Goal: Check status: Check status

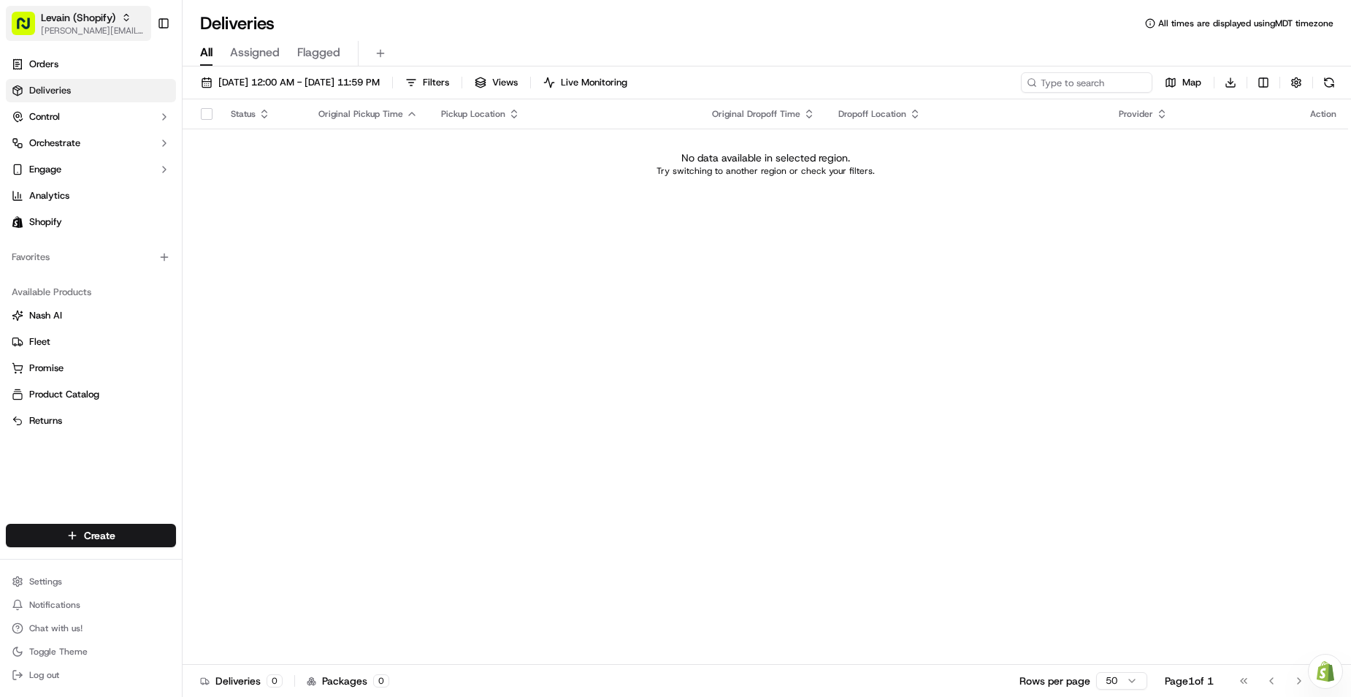
click at [88, 23] on span "Levain (Shopify)" at bounding box center [78, 17] width 75 height 15
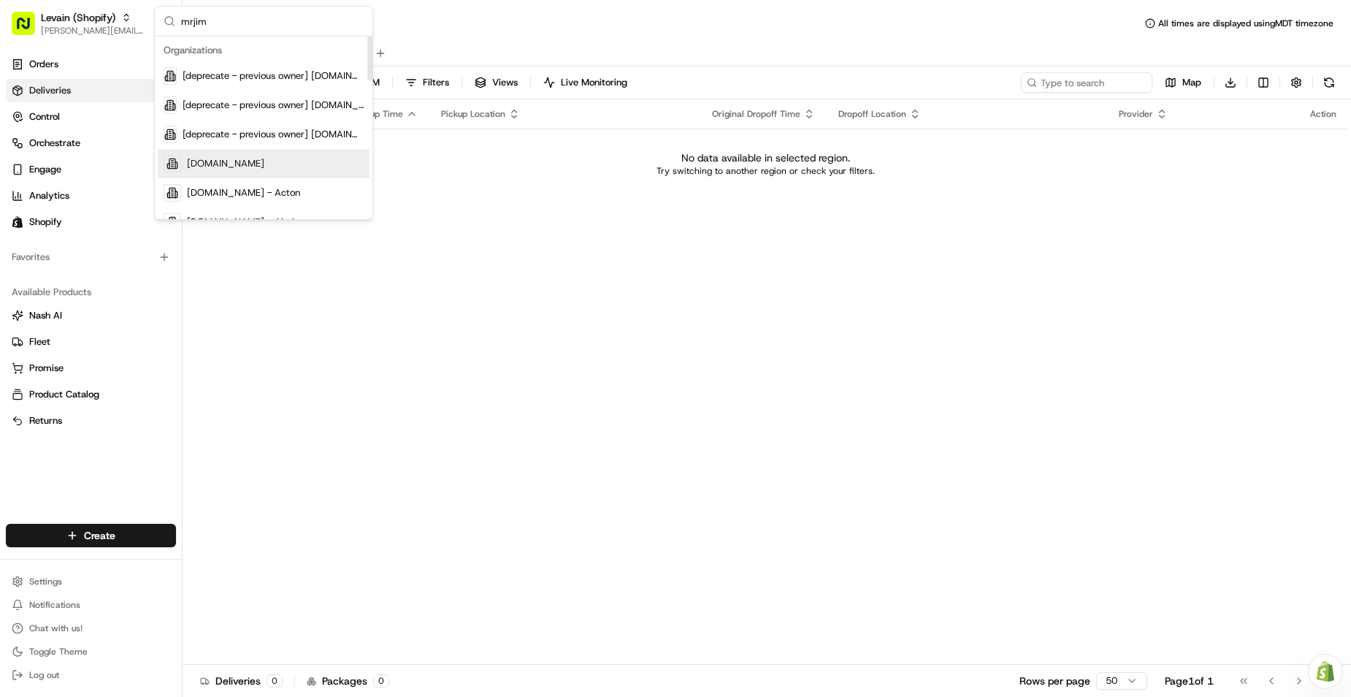
type input "mrjim"
click at [227, 164] on span "MrJims.Pizza" at bounding box center [225, 163] width 77 height 13
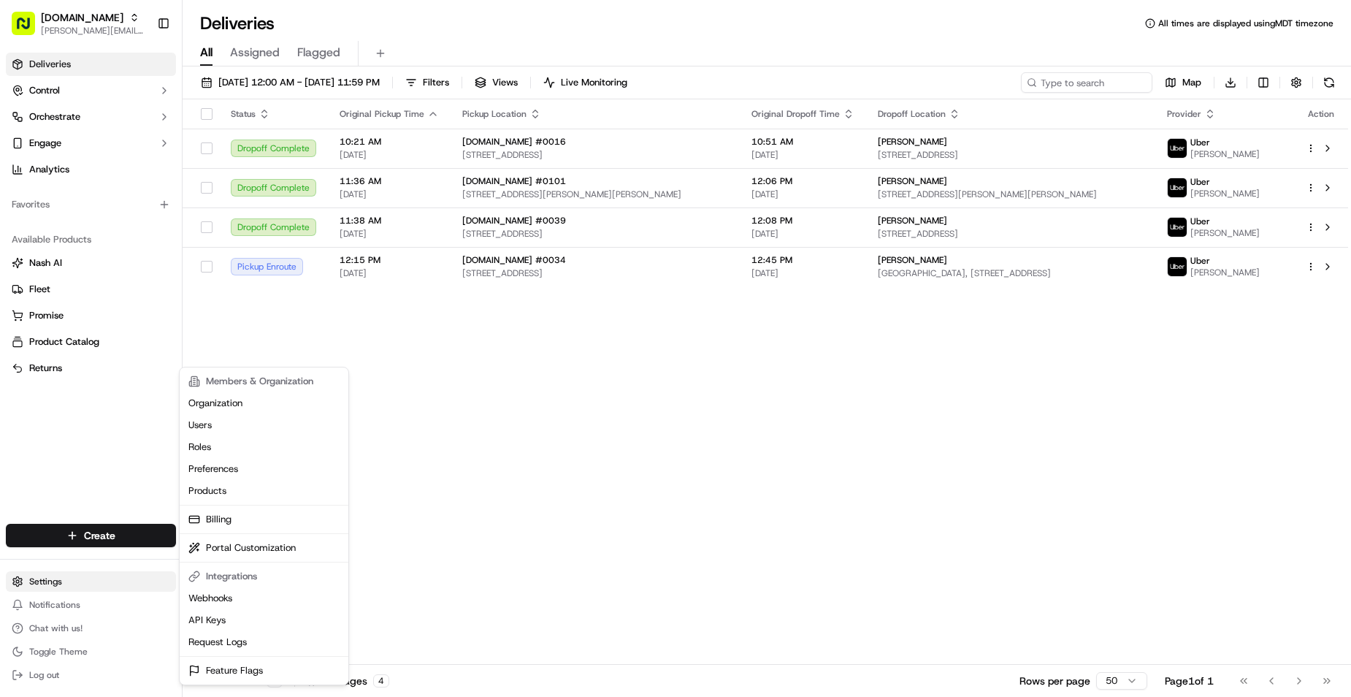
click at [36, 585] on html "MrJims.Pizza benny@usenash.com Toggle Sidebar Deliveries Control Orchestrate En…" at bounding box center [675, 348] width 1351 height 697
click at [53, 581] on html "MrJims.Pizza benny@usenash.com Toggle Sidebar Deliveries Control Orchestrate En…" at bounding box center [675, 348] width 1351 height 697
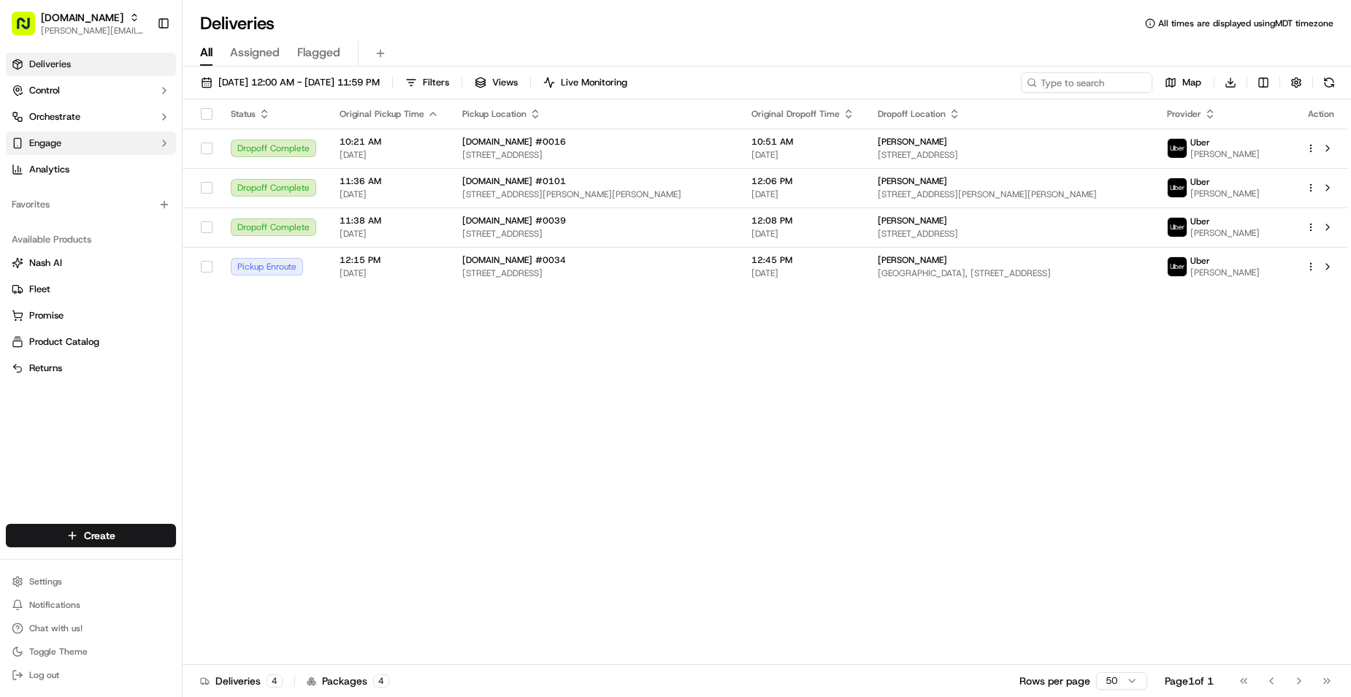
click at [95, 136] on button "Engage" at bounding box center [91, 142] width 170 height 23
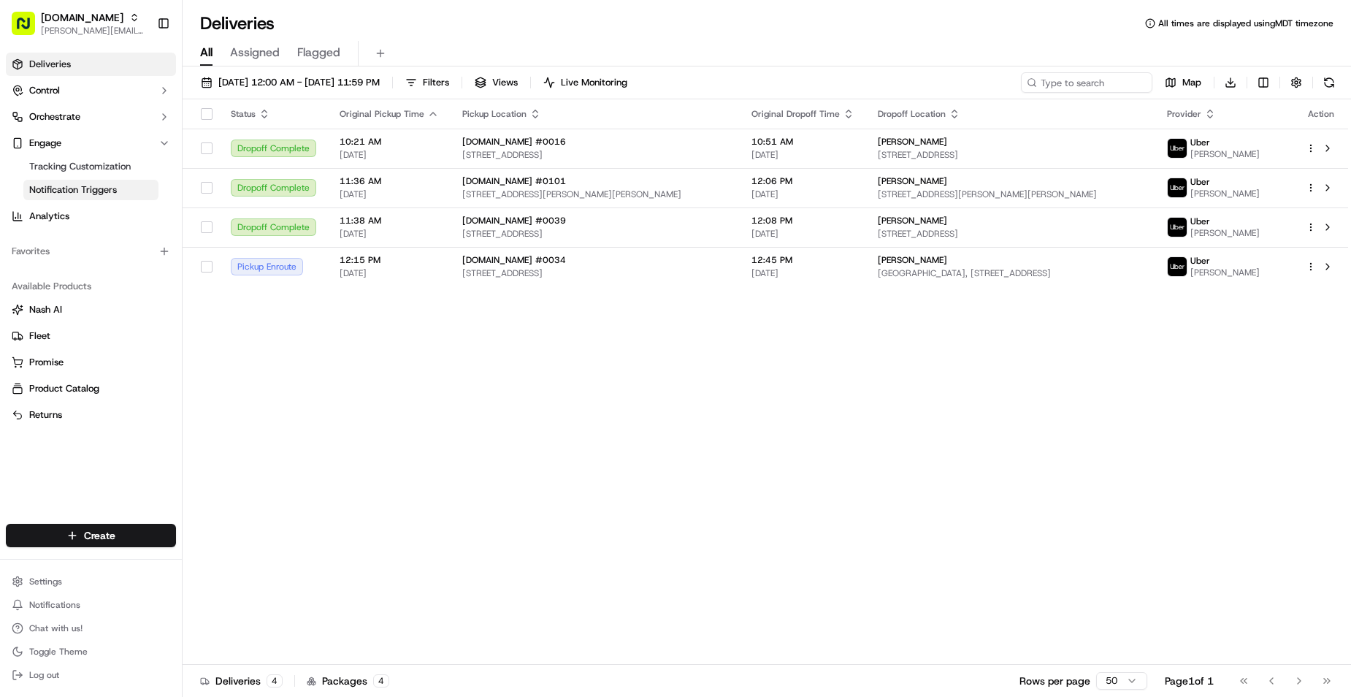
click at [88, 195] on span "Notification Triggers" at bounding box center [73, 189] width 88 height 13
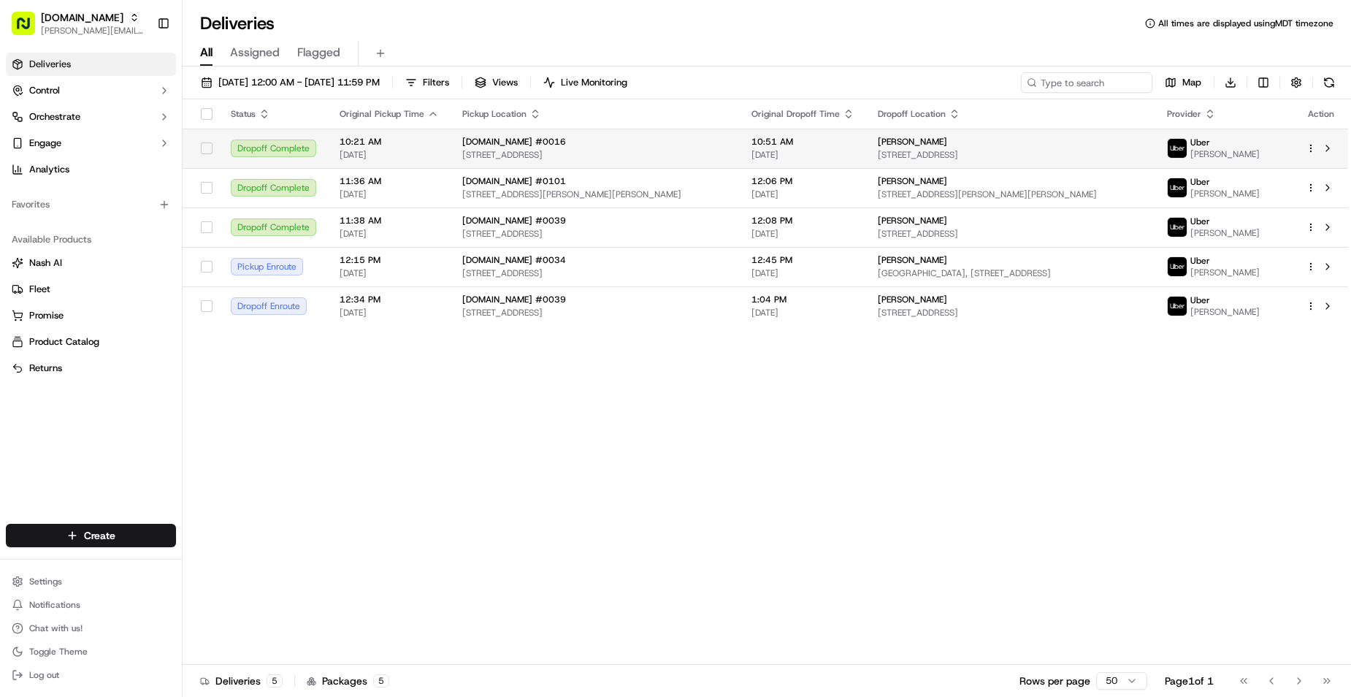
click at [1035, 150] on span "[STREET_ADDRESS]" at bounding box center [1011, 155] width 266 height 12
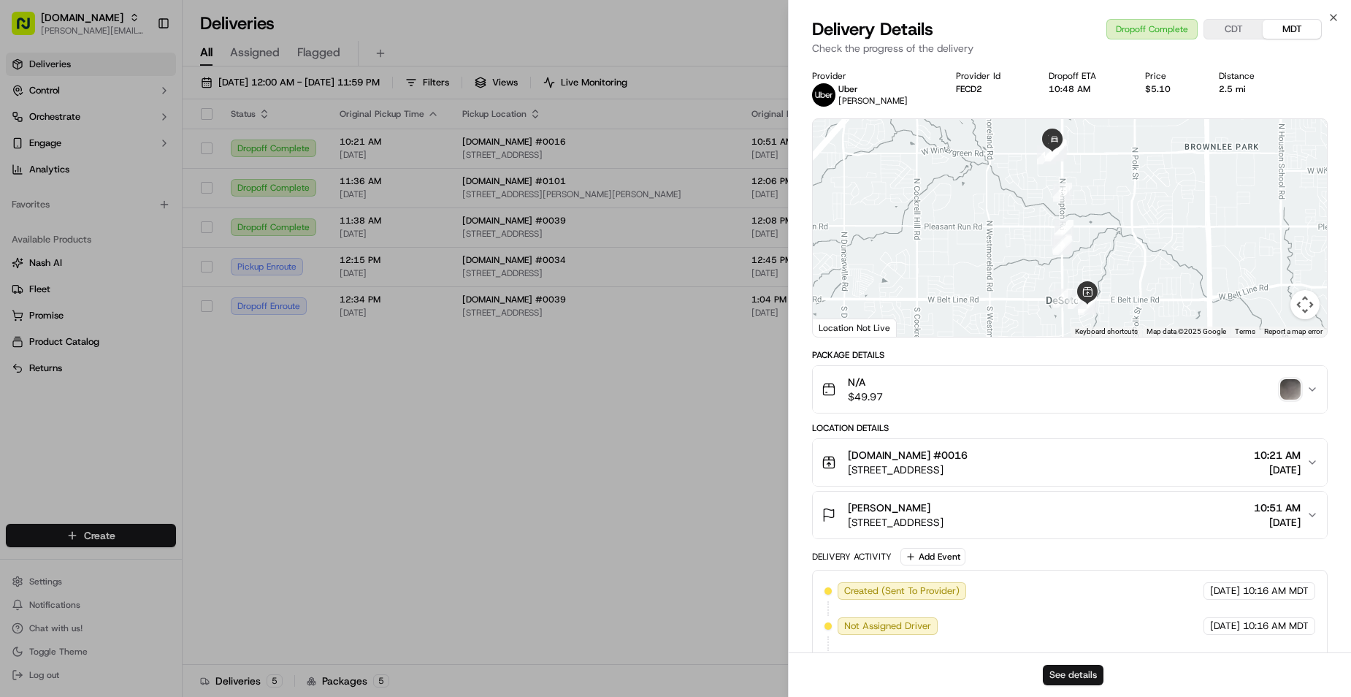
click at [1078, 677] on button "See details" at bounding box center [1073, 675] width 61 height 20
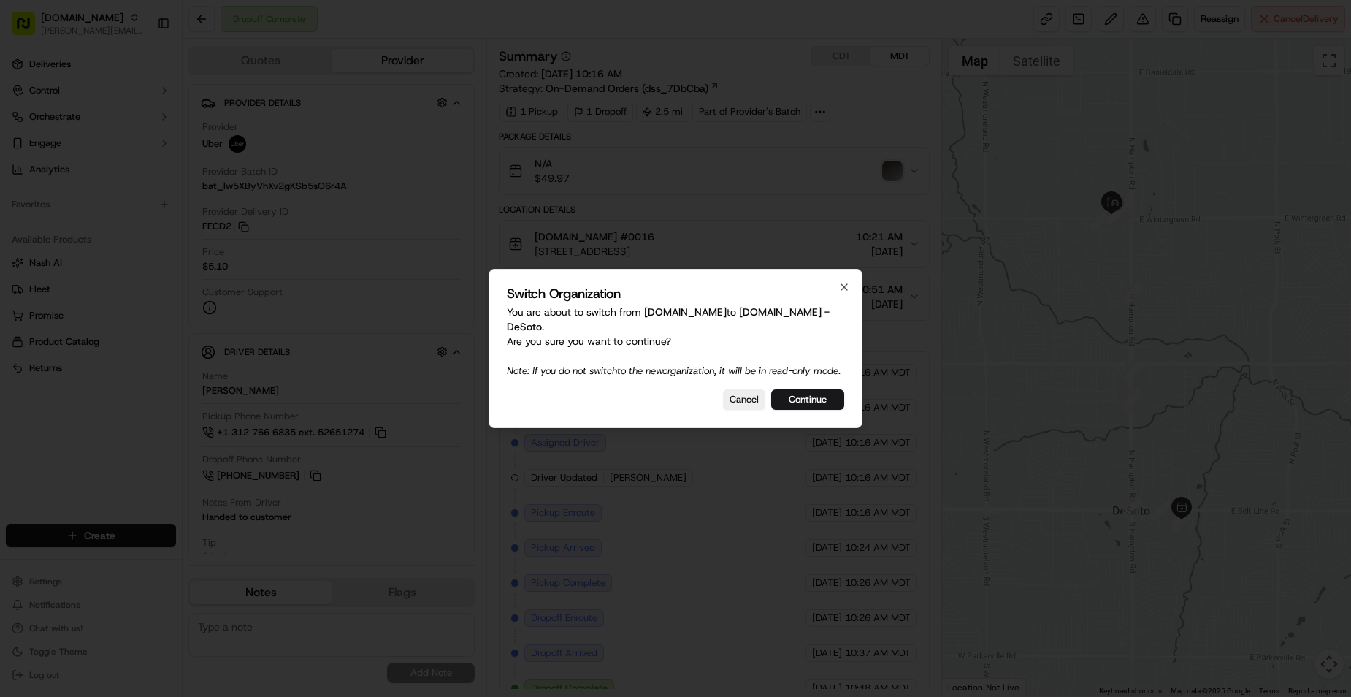
drag, startPoint x: 802, startPoint y: 402, endPoint x: 845, endPoint y: 340, distance: 75.0
click at [802, 403] on button "Continue" at bounding box center [807, 399] width 73 height 20
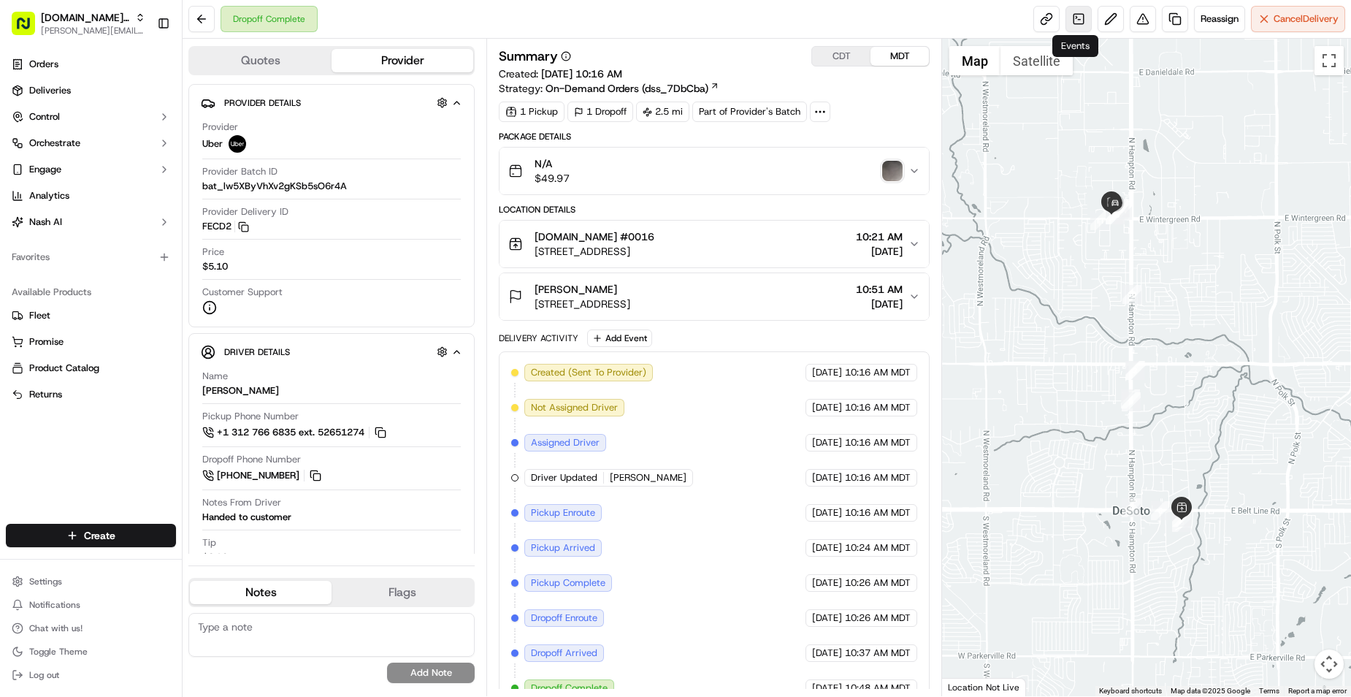
click at [1074, 23] on link at bounding box center [1079, 19] width 26 height 26
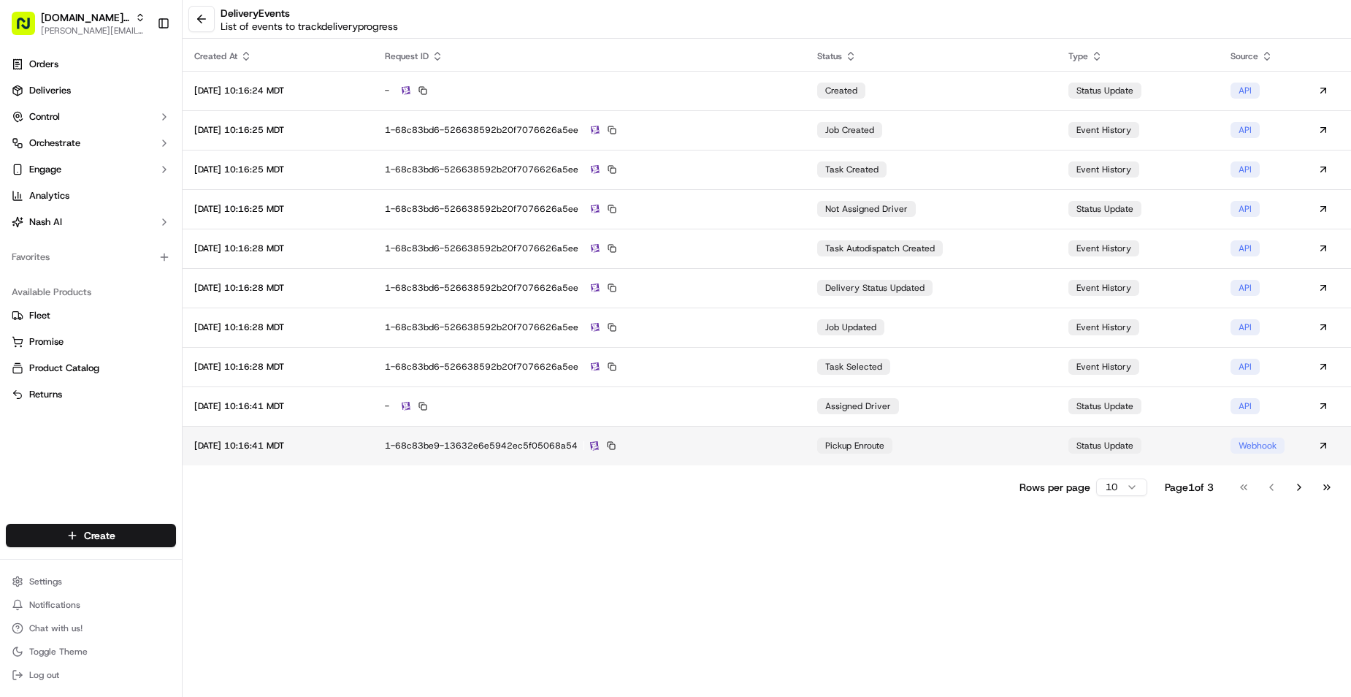
click at [525, 446] on div "1-68c83be9-13632e6e5942ec5f05068a54" at bounding box center [590, 445] width 410 height 13
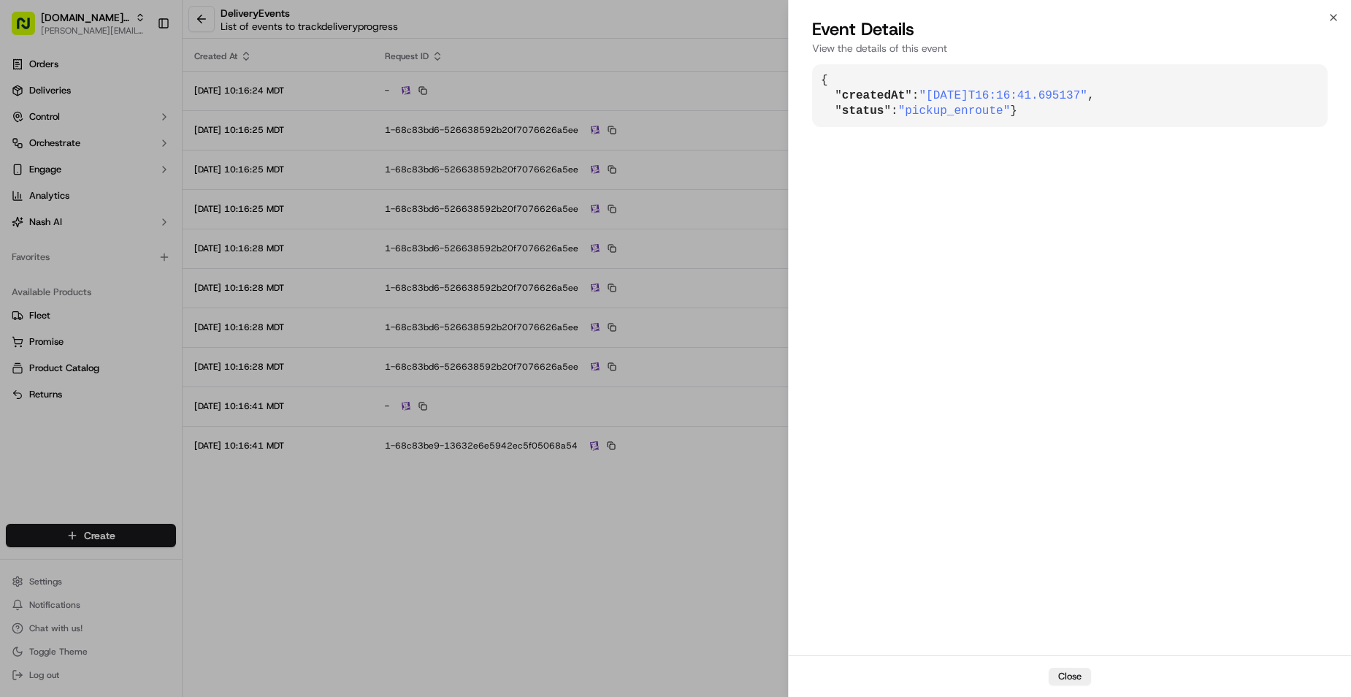
drag, startPoint x: 701, startPoint y: 523, endPoint x: 690, endPoint y: 522, distance: 11.0
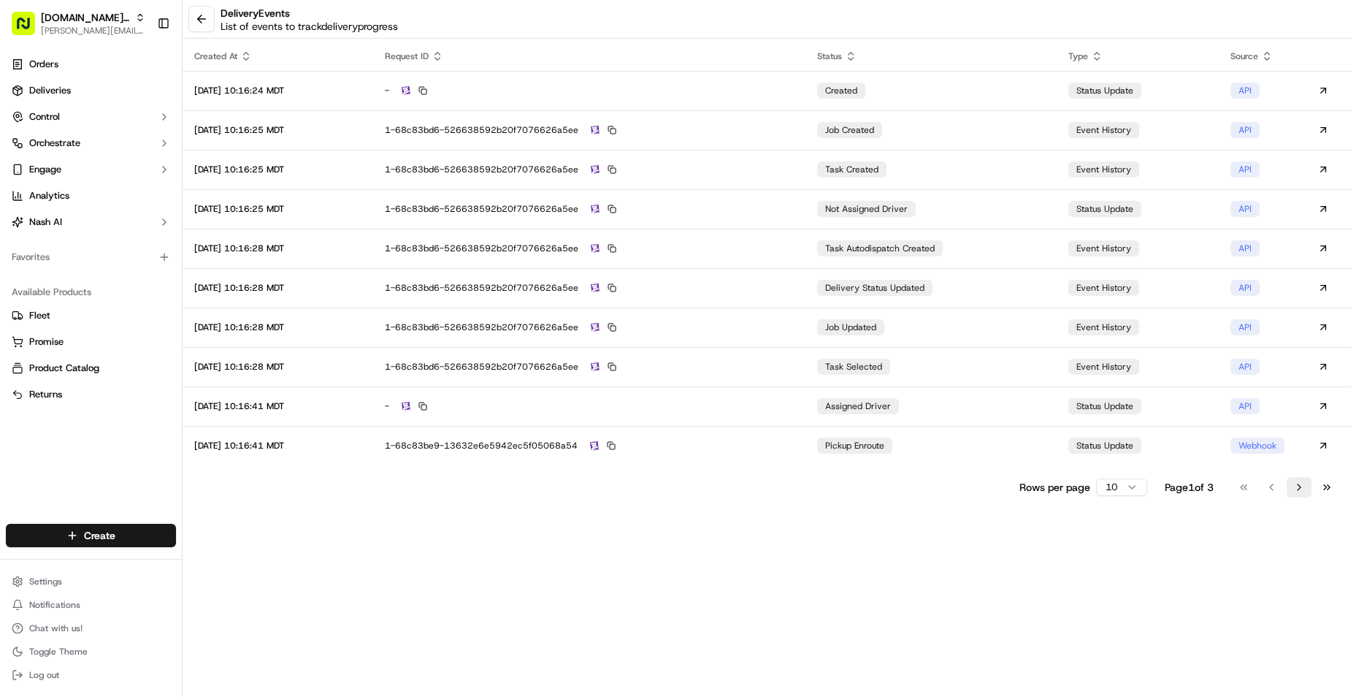
click at [1306, 491] on button "Go to next page" at bounding box center [1299, 487] width 25 height 20
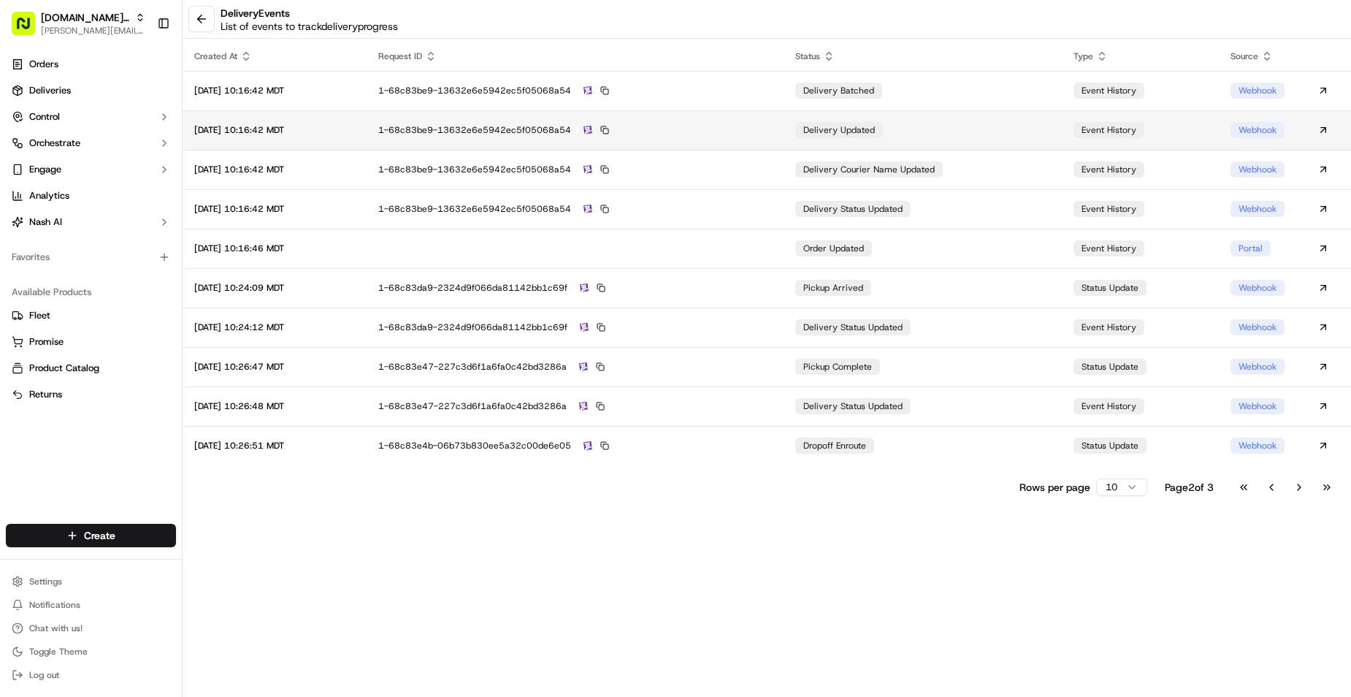
click at [522, 127] on div "1-68c83be9-13632e6e5942ec5f05068a54" at bounding box center [575, 129] width 394 height 13
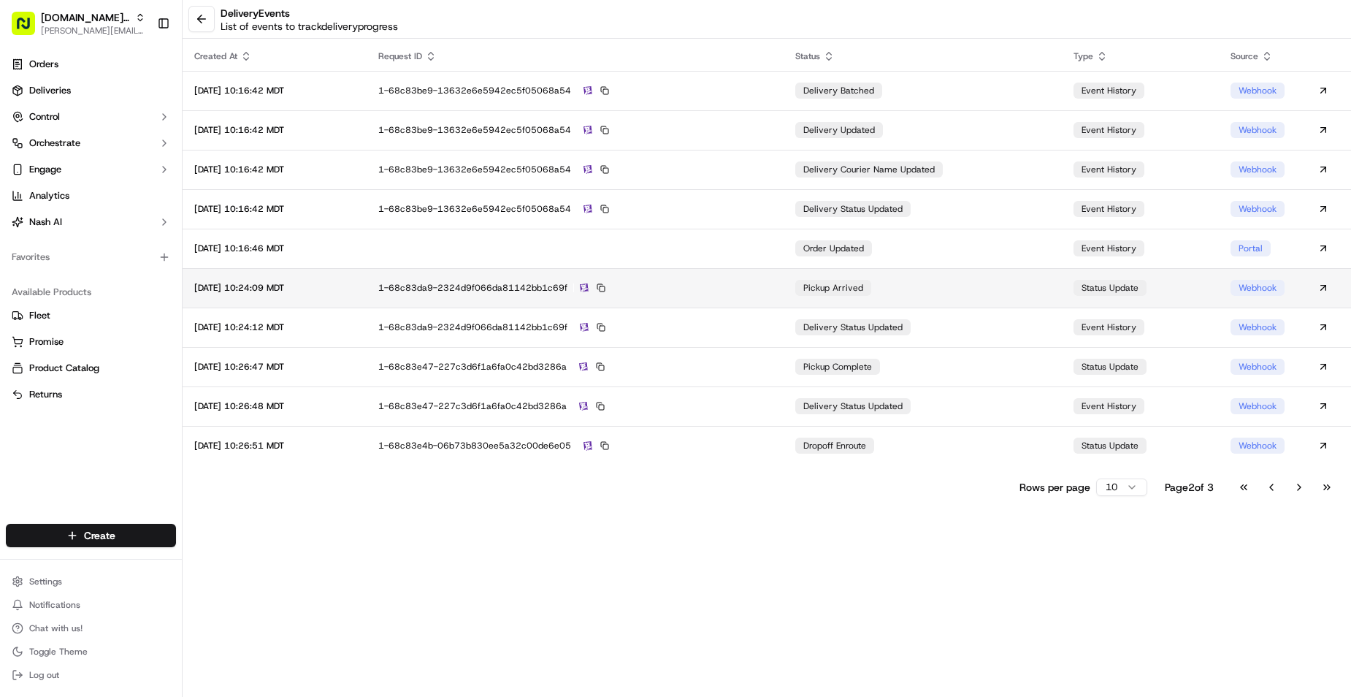
click at [756, 298] on td "1-68c83da9-2324d9f066da81142bb1c69f" at bounding box center [575, 287] width 417 height 39
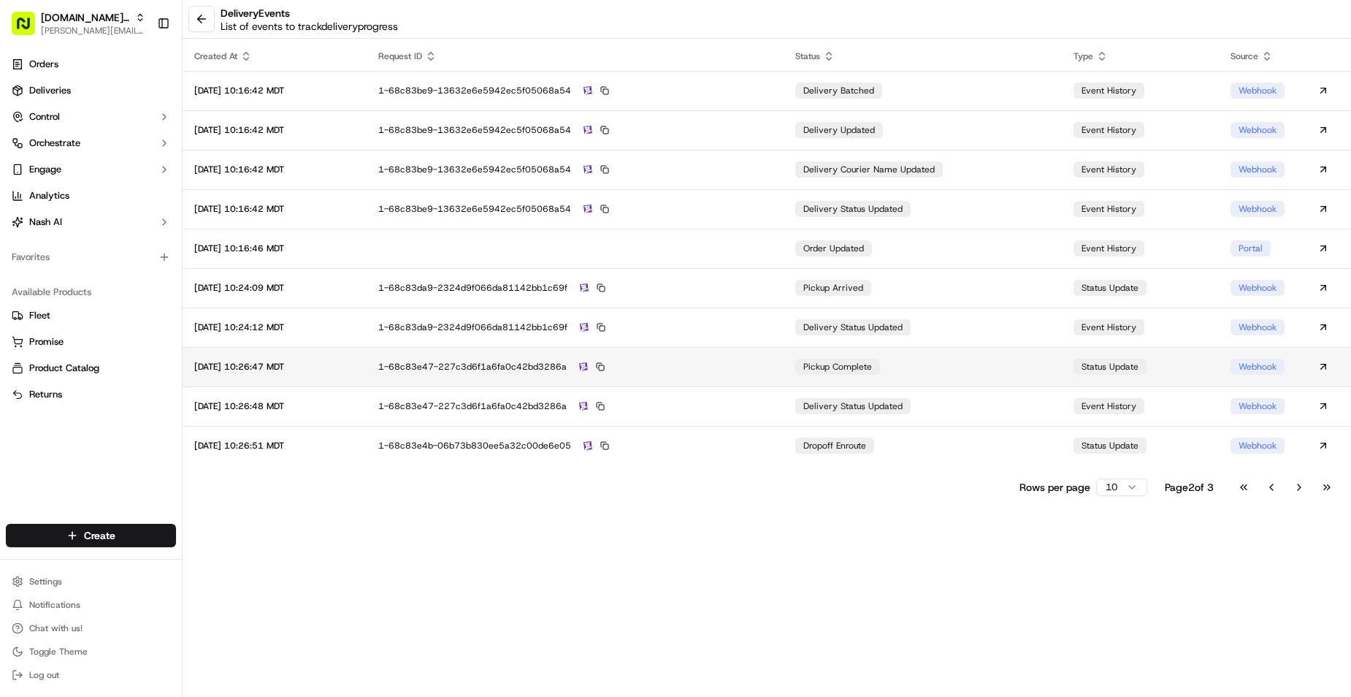
click at [672, 364] on div "1-68c83e47-227c3d6f1a6fa0c42bd3286a" at bounding box center [575, 366] width 394 height 13
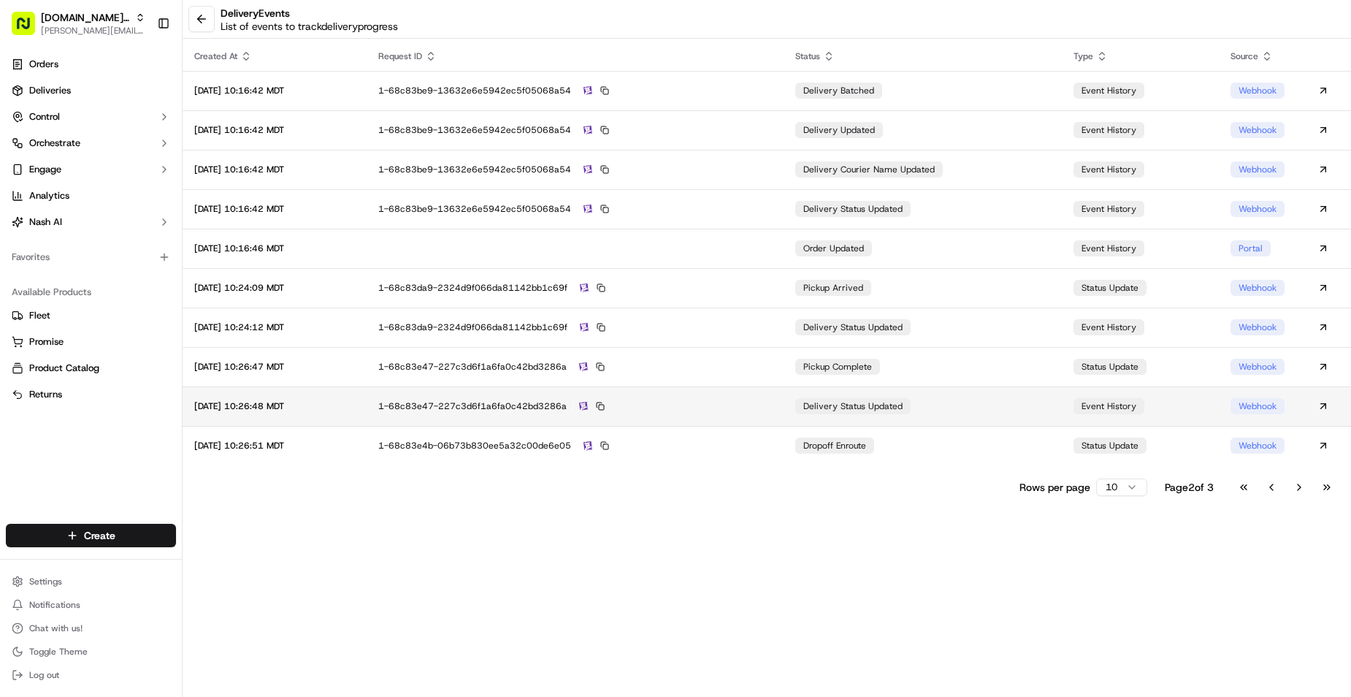
click at [645, 406] on div "1-68c83e47-227c3d6f1a6fa0c42bd3286a" at bounding box center [575, 406] width 394 height 13
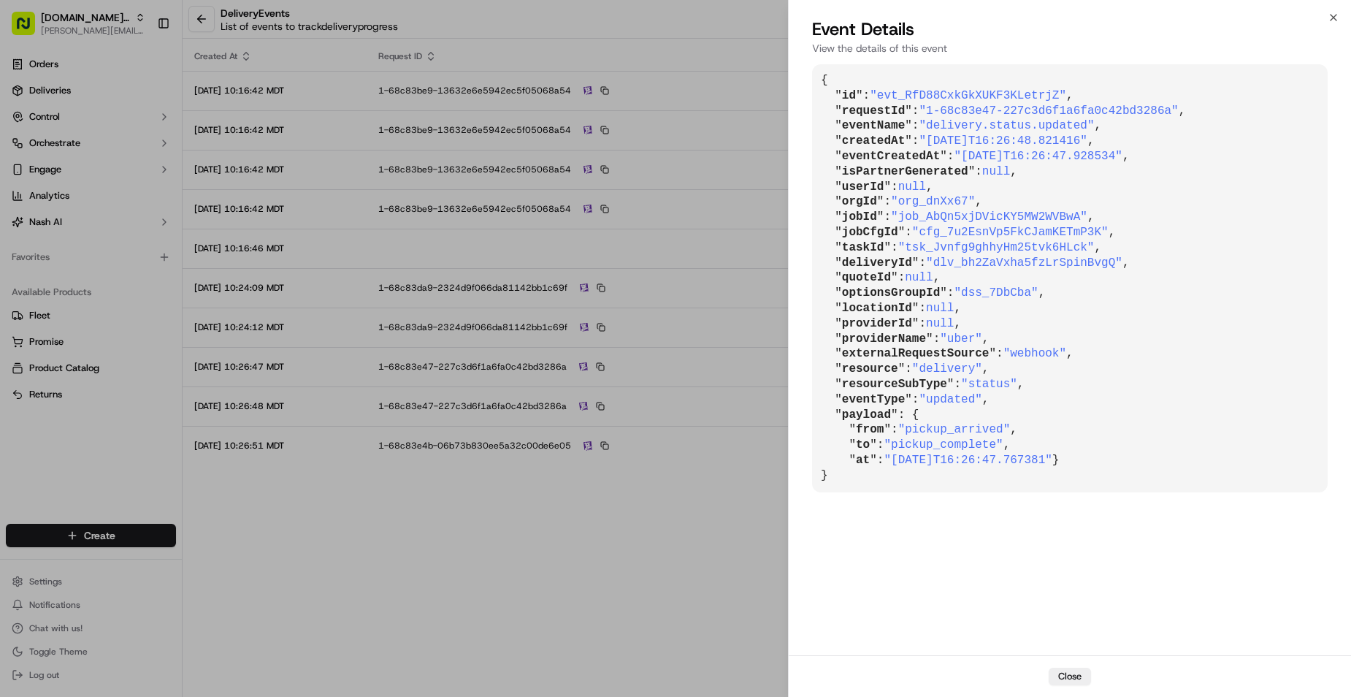
drag, startPoint x: 1056, startPoint y: 676, endPoint x: 1068, endPoint y: 674, distance: 11.9
click at [1072, 676] on button "Close" at bounding box center [1070, 677] width 42 height 18
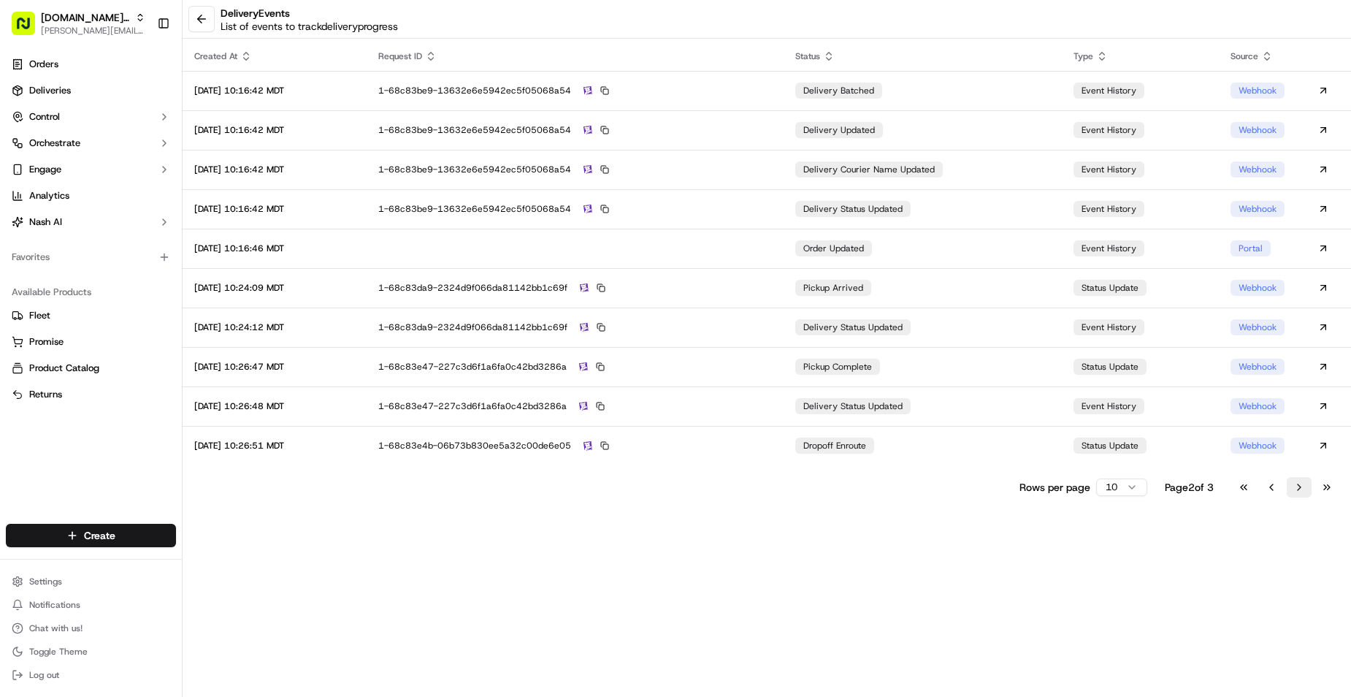
click at [1300, 488] on button "Go to next page" at bounding box center [1299, 487] width 25 height 20
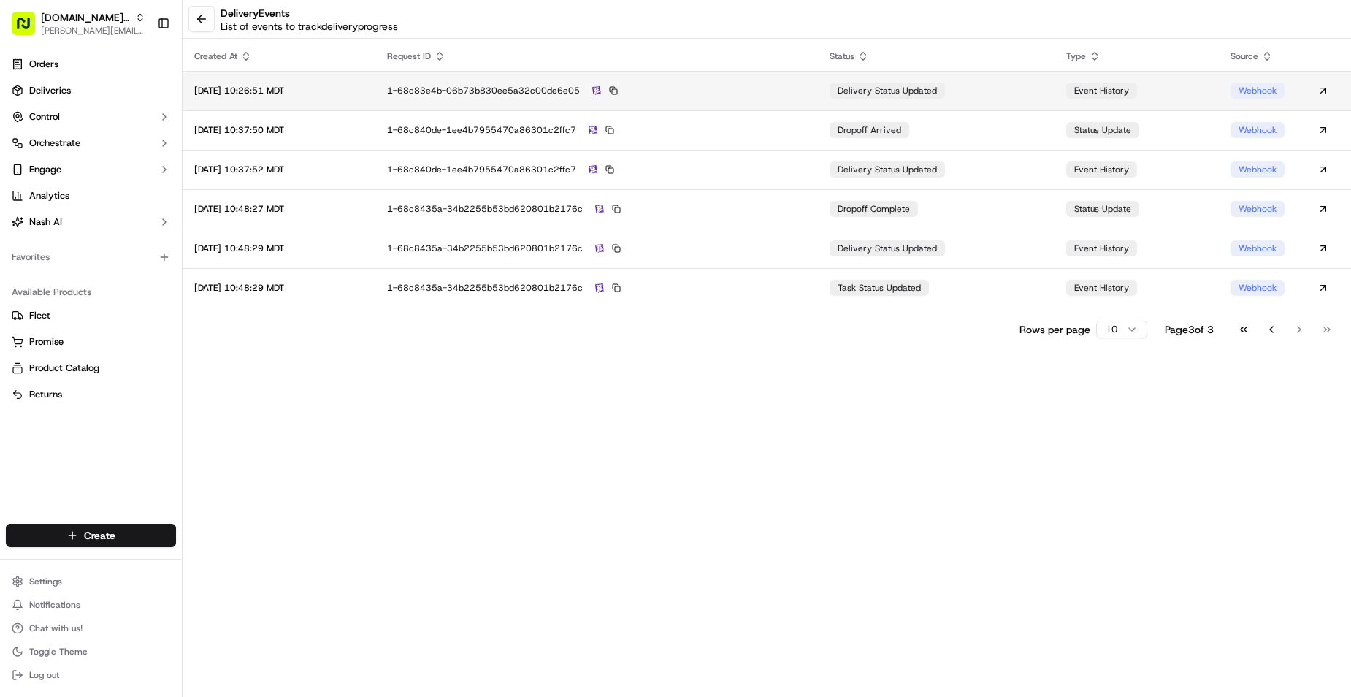
click at [1025, 93] on td "delivery status updated" at bounding box center [936, 90] width 237 height 39
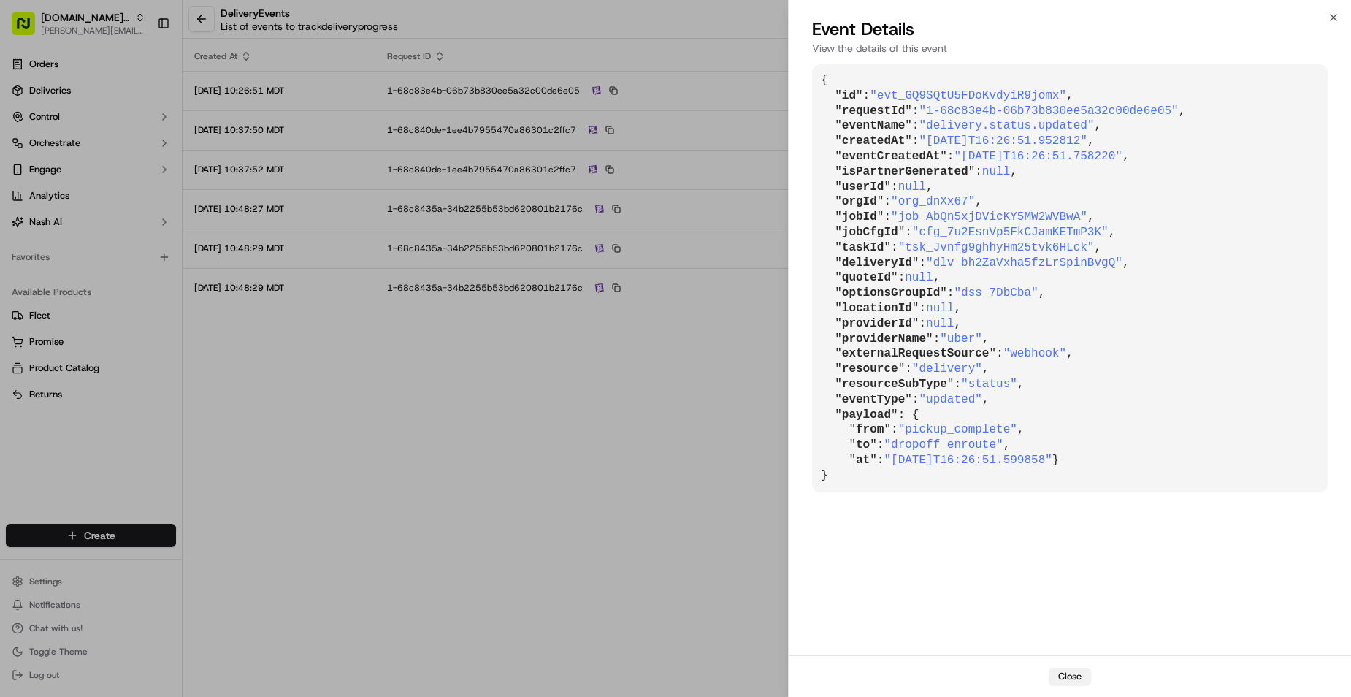
click at [1079, 678] on button "Close" at bounding box center [1070, 677] width 42 height 18
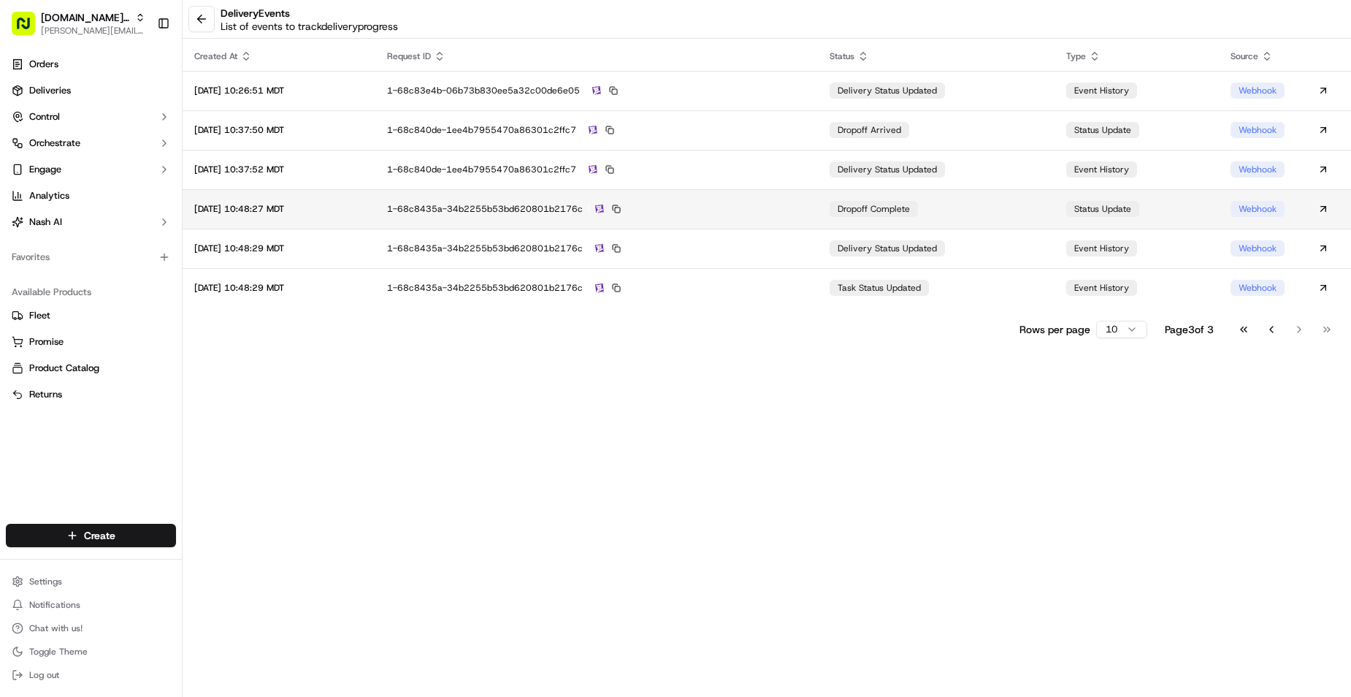
click at [965, 210] on td "dropoff complete" at bounding box center [936, 208] width 237 height 39
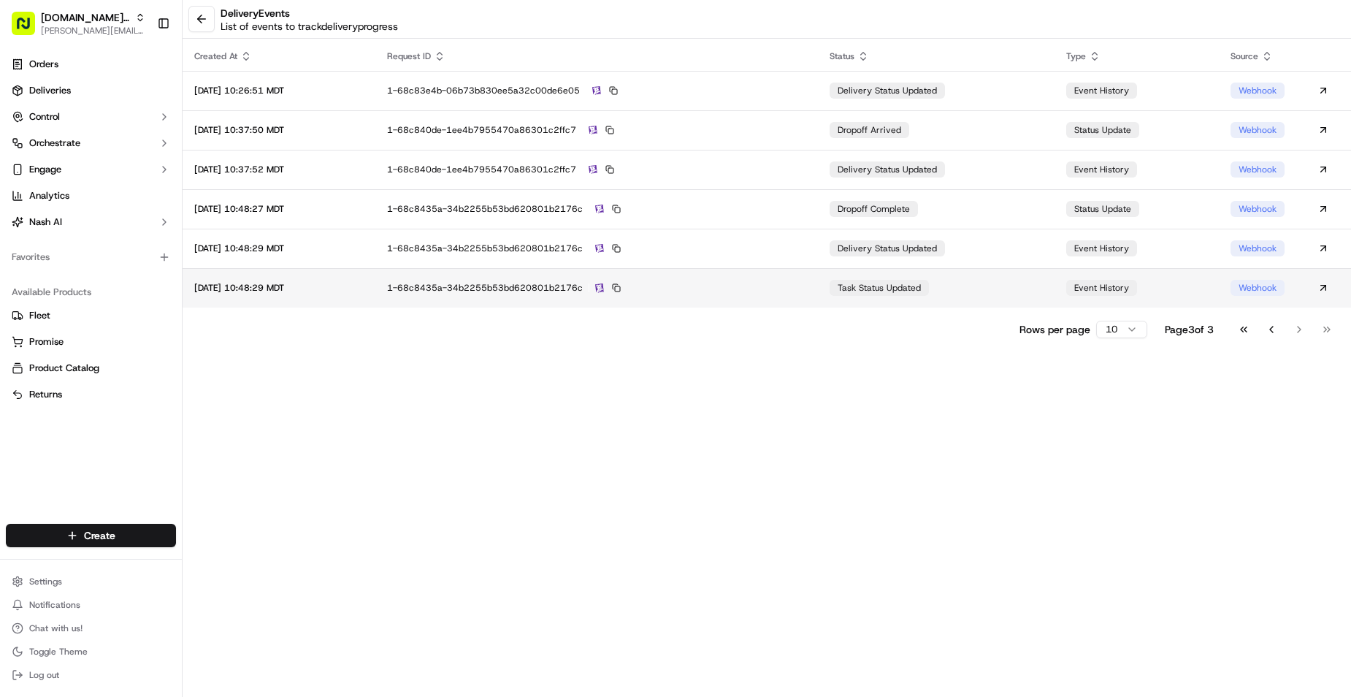
click at [973, 289] on td "task status updated" at bounding box center [936, 287] width 237 height 39
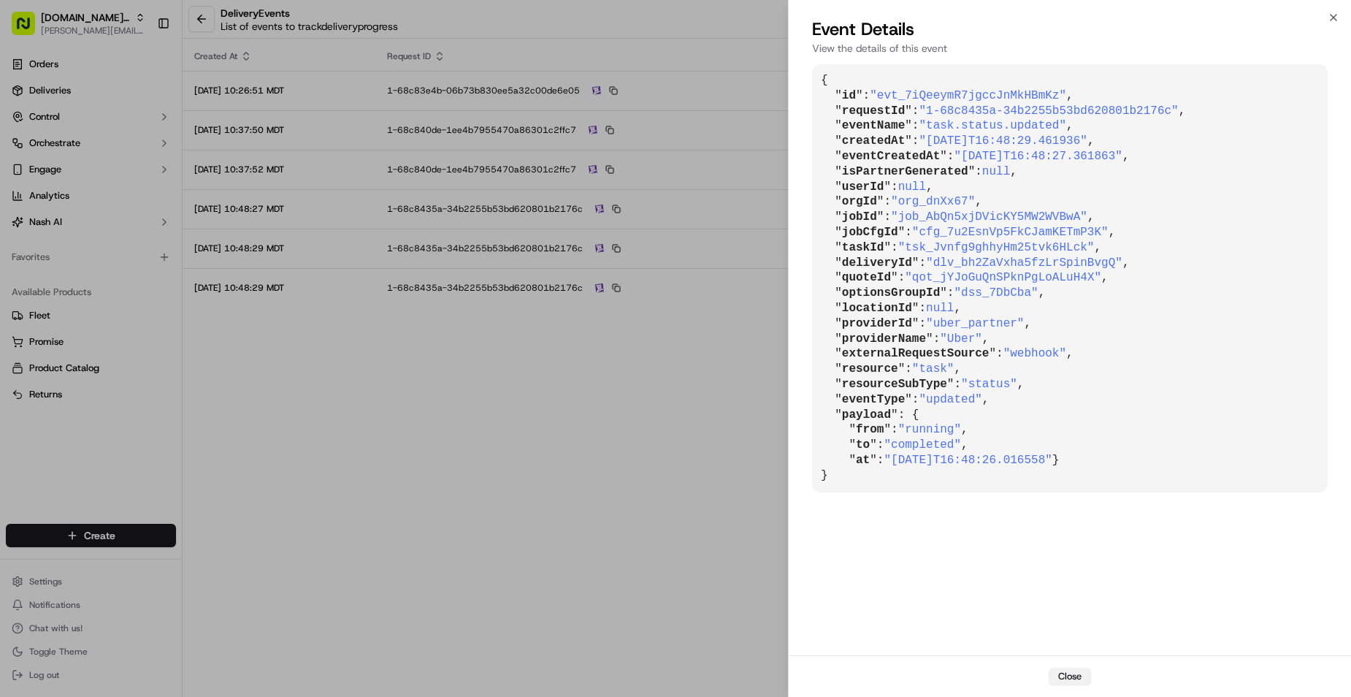
click at [1062, 671] on button "Close" at bounding box center [1070, 677] width 42 height 18
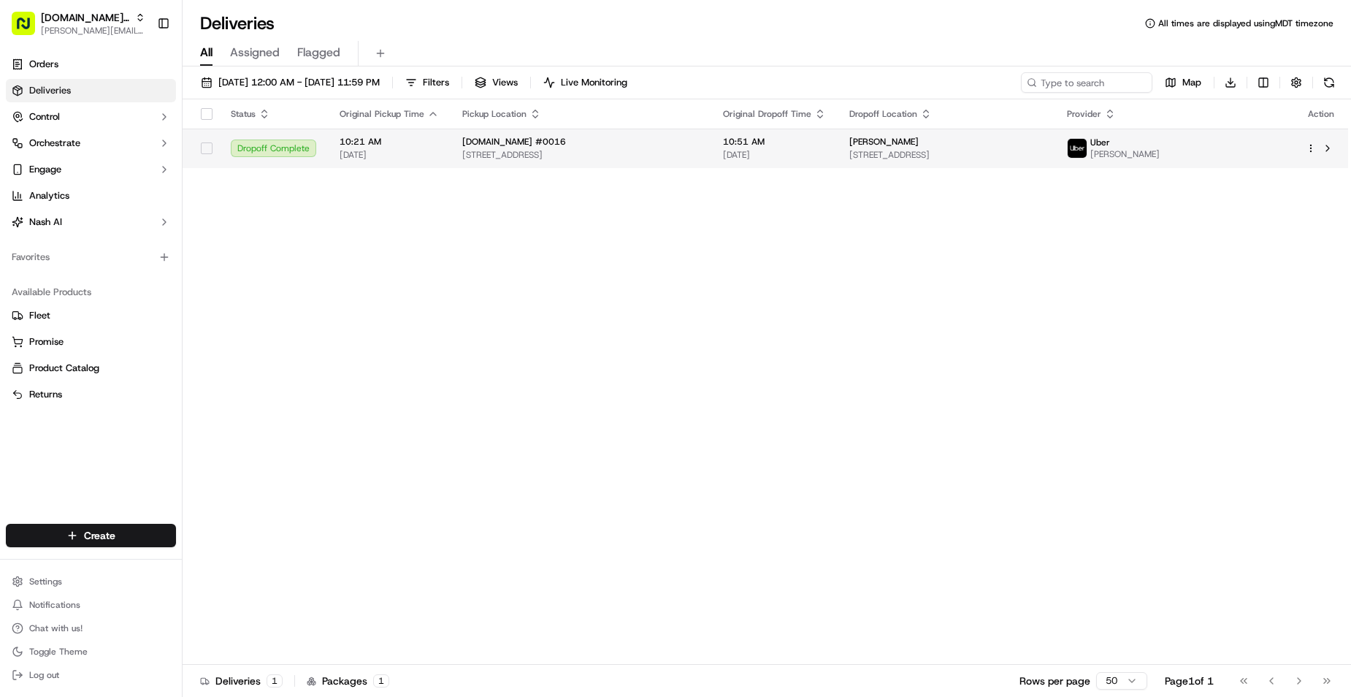
click at [494, 142] on span "[DOMAIN_NAME] #0016" at bounding box center [514, 142] width 104 height 12
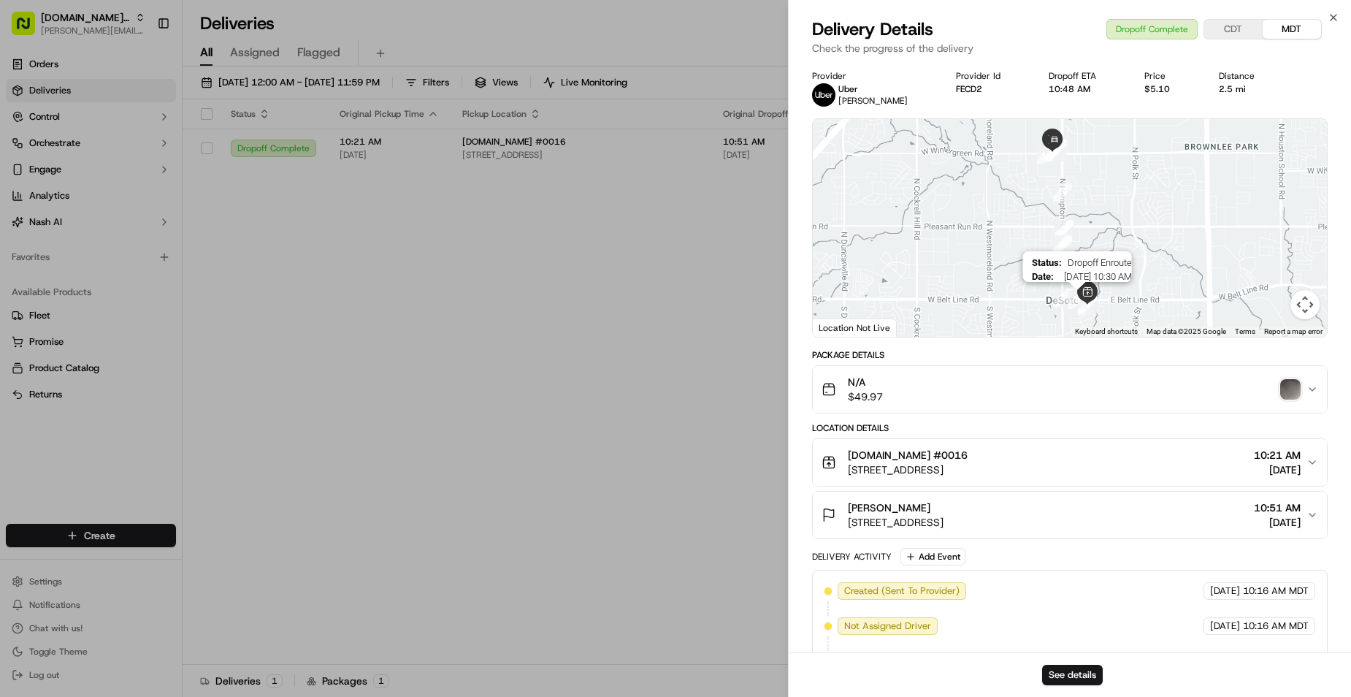
click at [1072, 299] on img "8" at bounding box center [1077, 299] width 19 height 19
click at [1090, 295] on img at bounding box center [1087, 292] width 23 height 23
click at [1070, 671] on button "See details" at bounding box center [1073, 675] width 61 height 20
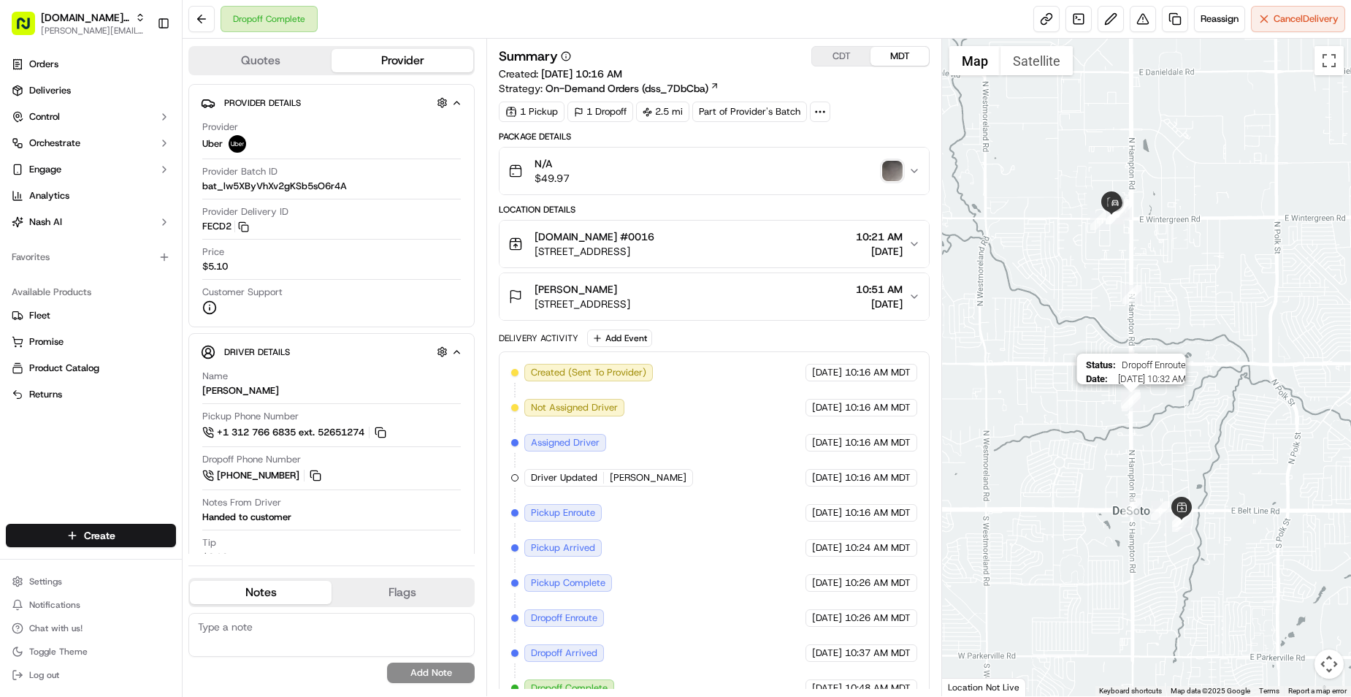
click at [1128, 401] on img "9" at bounding box center [1131, 401] width 19 height 19
click at [1128, 402] on img "9" at bounding box center [1131, 401] width 19 height 19
click at [1116, 217] on img "16" at bounding box center [1115, 214] width 19 height 19
click at [1135, 375] on img "2" at bounding box center [1135, 370] width 19 height 19
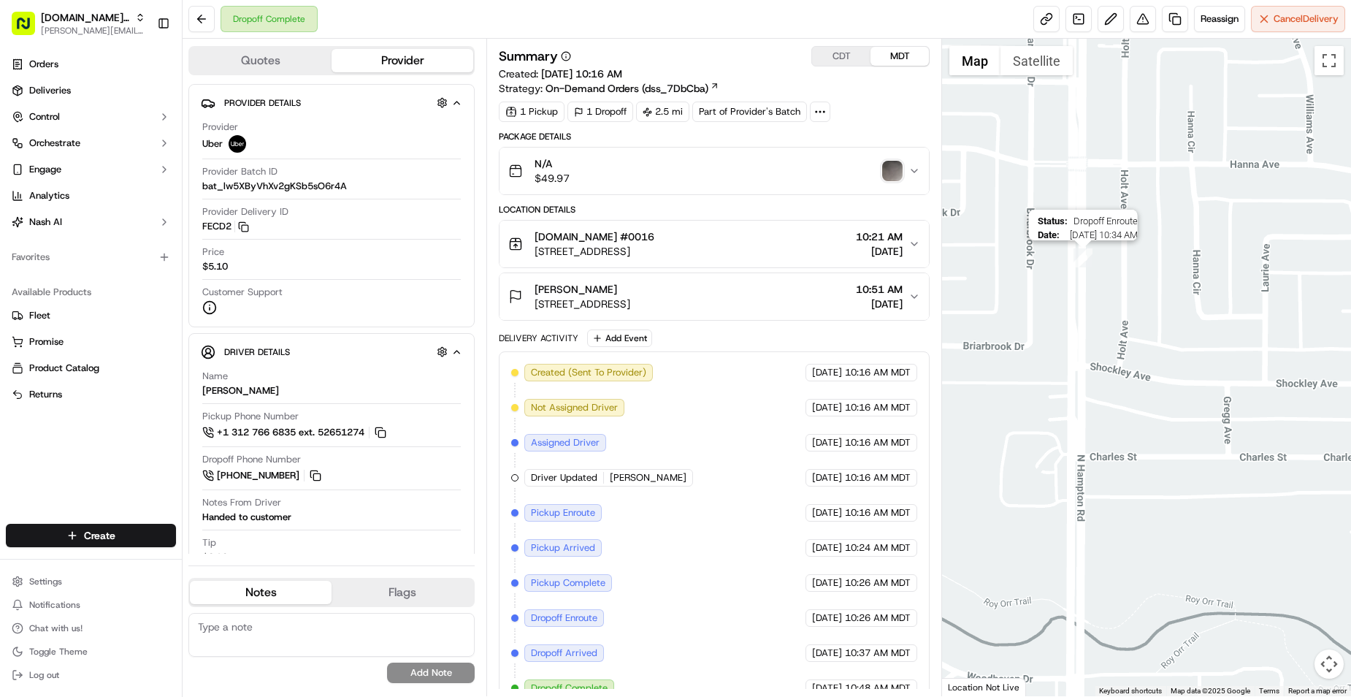
click at [1080, 259] on img "10" at bounding box center [1083, 257] width 19 height 19
click at [1080, 260] on img "10" at bounding box center [1083, 257] width 19 height 19
